Goal: Use online tool/utility: Utilize a website feature to perform a specific function

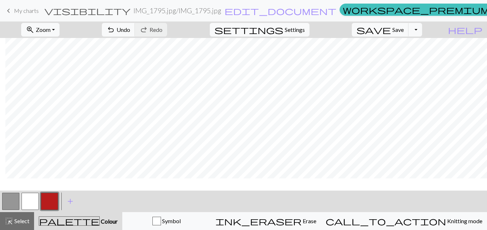
scroll to position [519, 299]
click at [404, 34] on button "save Save Save" at bounding box center [380, 30] width 57 height 14
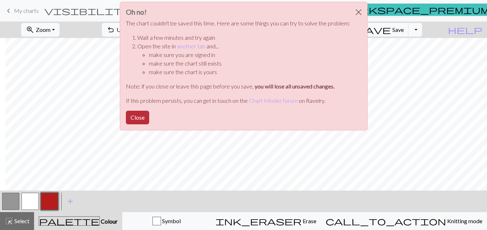
click at [140, 116] on button "Close" at bounding box center [137, 118] width 23 height 14
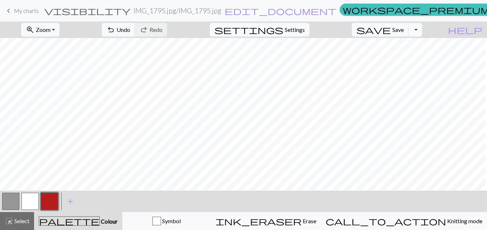
scroll to position [0, 68]
click at [46, 198] on button "button" at bounding box center [49, 201] width 17 height 17
click at [46, 198] on div "Edit colour Name CC2 Use advanced picker workspace_premium Become a Pro user to…" at bounding box center [243, 115] width 487 height 230
click at [52, 202] on button "button" at bounding box center [49, 201] width 17 height 17
click at [51, 200] on button "button" at bounding box center [49, 201] width 17 height 17
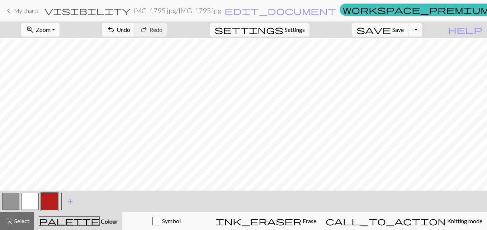
click at [51, 200] on div "Edit colour Name CC2 Use advanced picker workspace_premium Become a Pro user to…" at bounding box center [243, 115] width 487 height 230
click at [27, 201] on button "button" at bounding box center [30, 201] width 17 height 17
click at [52, 200] on button "button" at bounding box center [49, 201] width 17 height 17
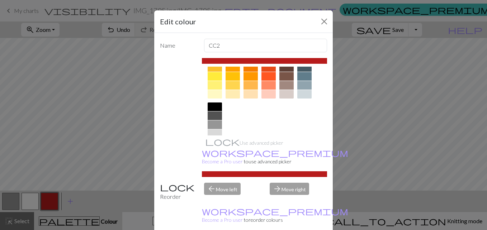
scroll to position [116, 0]
click at [211, 124] on div at bounding box center [214, 123] width 14 height 9
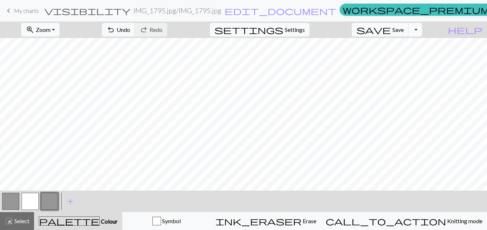
click at [422, 28] on button "Toggle Dropdown" at bounding box center [415, 30] width 14 height 14
click at [398, 57] on button "save_alt Download" at bounding box center [362, 56] width 118 height 11
click at [422, 30] on button "Toggle Dropdown" at bounding box center [415, 30] width 14 height 14
click at [407, 56] on button "save_alt Download" at bounding box center [362, 56] width 118 height 11
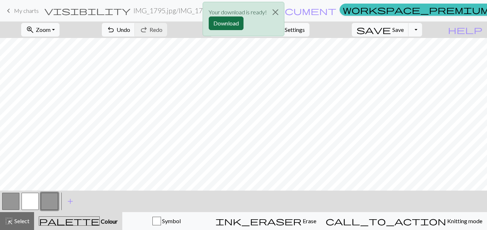
click at [234, 23] on button "Download" at bounding box center [226, 23] width 35 height 14
